Goal: Find specific page/section: Find specific page/section

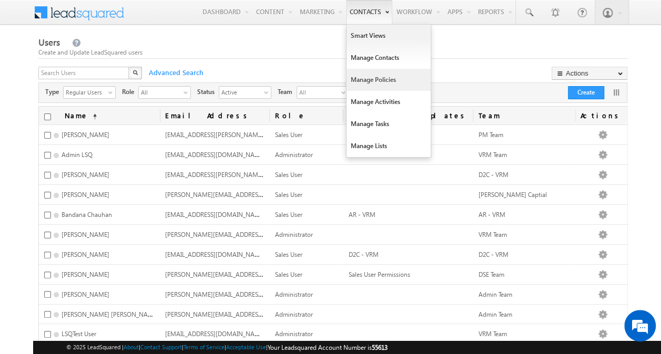
click at [383, 80] on link "Manage Policies" at bounding box center [388, 80] width 84 height 22
